Goal: Task Accomplishment & Management: Manage account settings

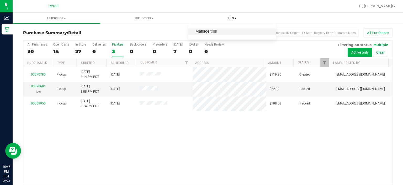
click at [210, 32] on span "Manage tills" at bounding box center [206, 31] width 35 height 4
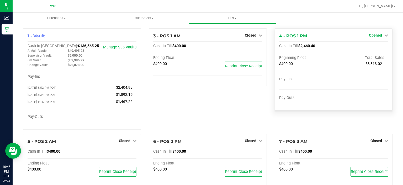
click at [385, 35] on icon at bounding box center [387, 35] width 4 height 4
click at [371, 45] on link "Close Till" at bounding box center [376, 46] width 14 height 4
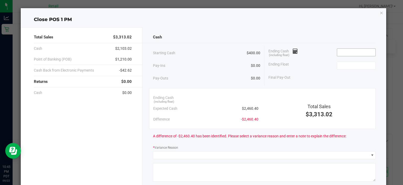
click at [352, 49] on input at bounding box center [357, 52] width 39 height 7
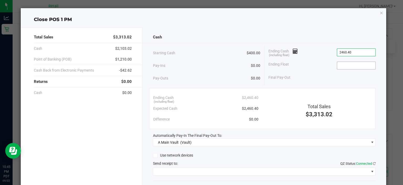
click at [348, 63] on input at bounding box center [357, 65] width 39 height 7
type input "$2,460.40"
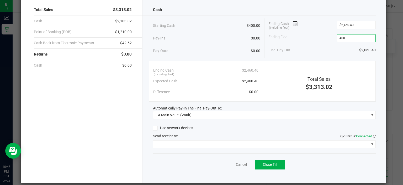
scroll to position [29, 0]
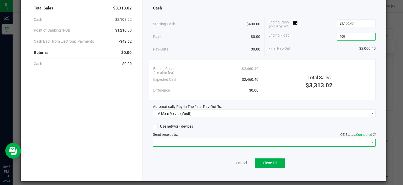
click at [170, 142] on span at bounding box center [261, 142] width 216 height 7
type input "$400.00"
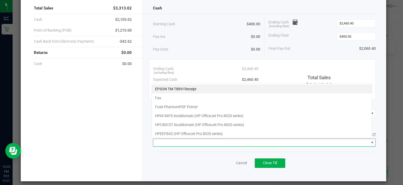
scroll to position [8, 221]
click at [180, 90] on Receipt "EPSON TM-T88VI Receipt" at bounding box center [262, 88] width 220 height 9
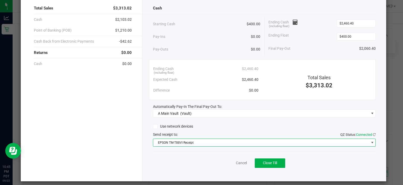
scroll to position [33, 0]
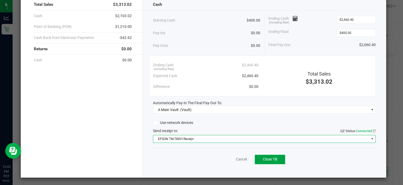
click at [281, 160] on button "Close Till" at bounding box center [270, 158] width 30 height 9
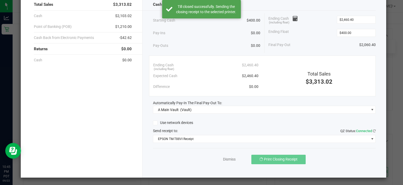
click at [224, 167] on div "Dismiss Print Closing Receipt" at bounding box center [264, 158] width 223 height 20
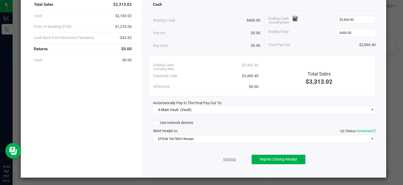
click at [227, 158] on link "Dismiss" at bounding box center [230, 159] width 13 height 6
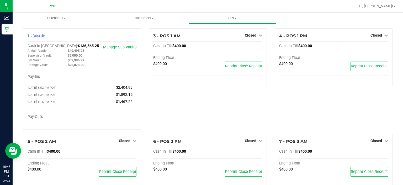
click at [395, 6] on span at bounding box center [395, 6] width 2 height 1
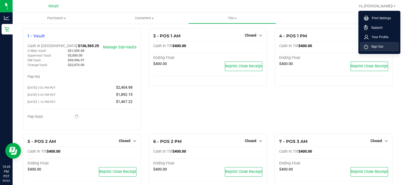
click at [375, 48] on span "Sign Out" at bounding box center [376, 46] width 15 height 5
